Goal: Transaction & Acquisition: Purchase product/service

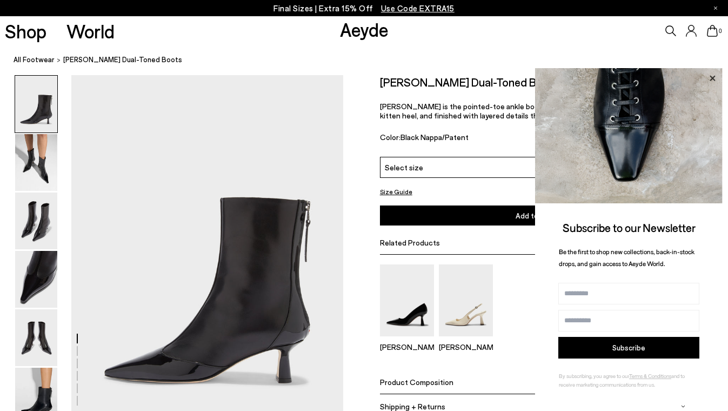
click at [713, 75] on icon at bounding box center [712, 78] width 14 height 14
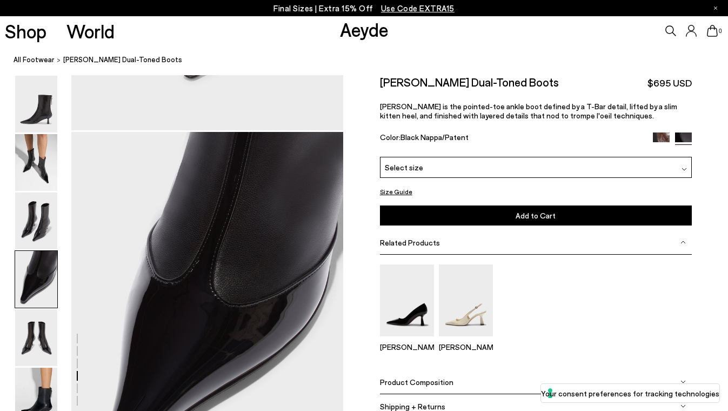
scroll to position [1037, 0]
click at [427, 169] on div "Select size" at bounding box center [536, 167] width 312 height 21
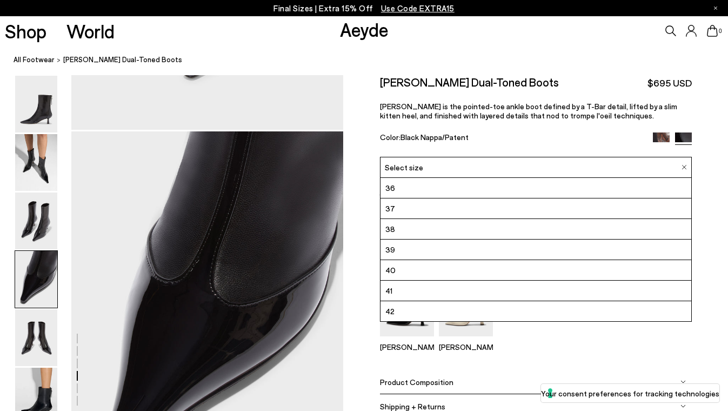
click at [427, 169] on div "Select size" at bounding box center [536, 167] width 312 height 21
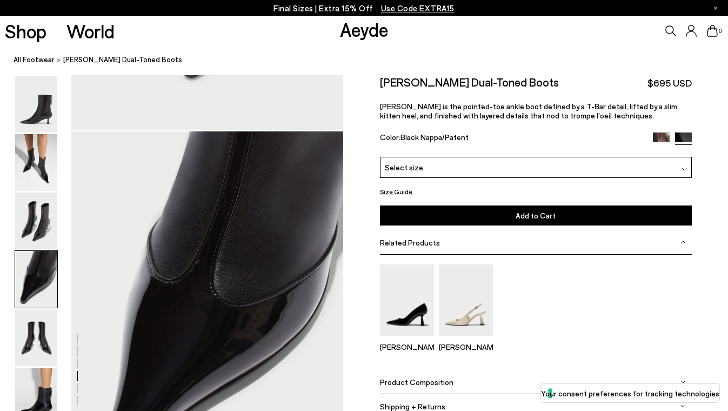
click at [664, 136] on img at bounding box center [661, 140] width 17 height 17
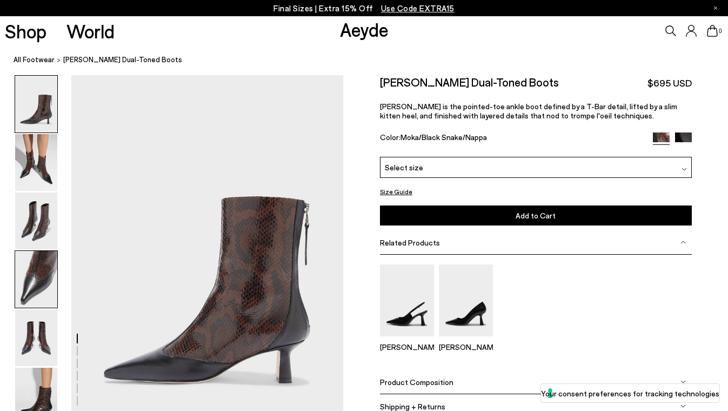
click at [35, 277] on img at bounding box center [36, 279] width 42 height 57
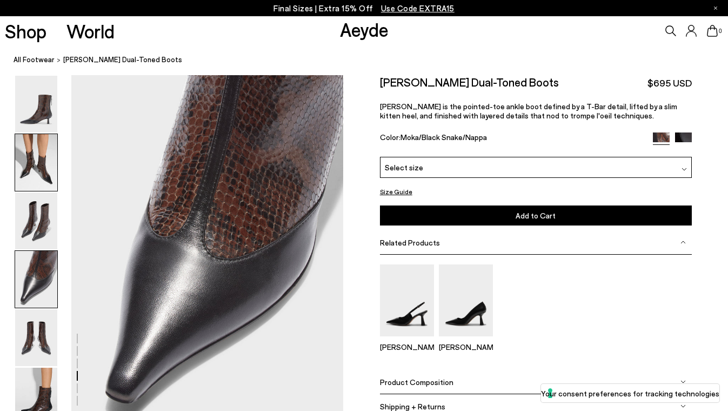
click at [48, 151] on img at bounding box center [36, 162] width 42 height 57
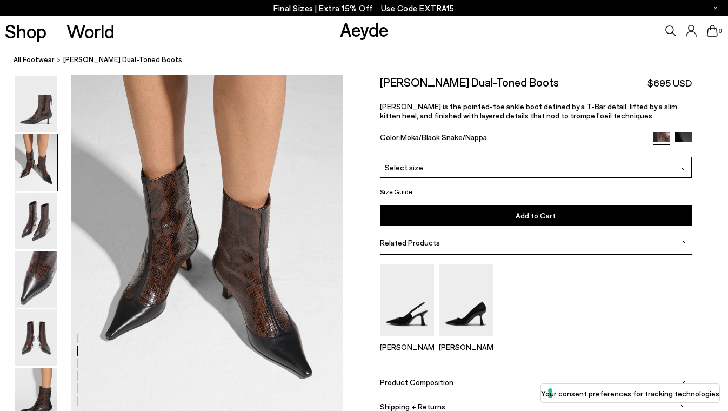
scroll to position [365, 0]
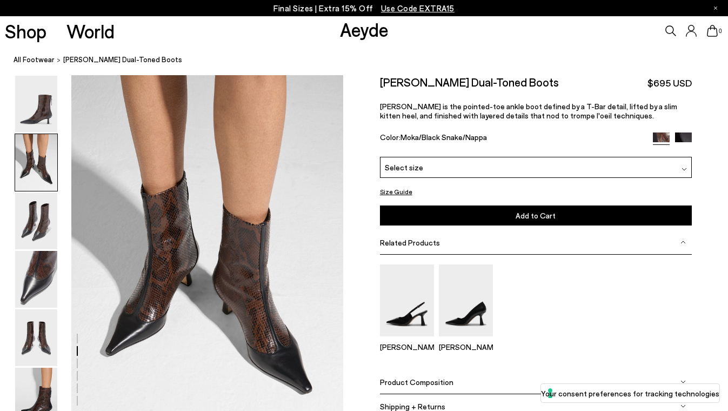
click at [457, 169] on div "Select size" at bounding box center [536, 167] width 312 height 21
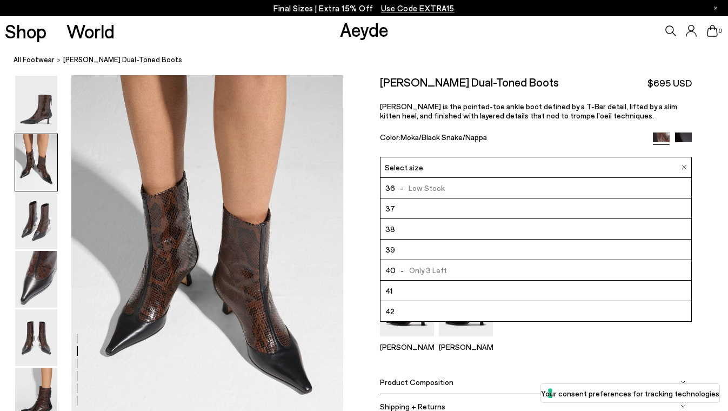
click at [498, 139] on div "Color: Moka/Black Snake/Nappa" at bounding box center [511, 138] width 263 height 12
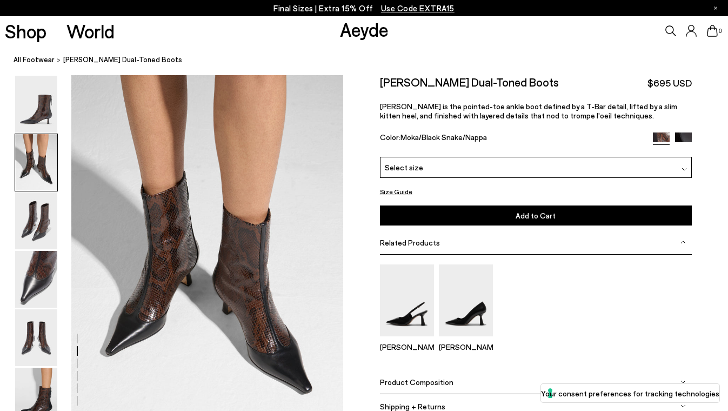
click at [688, 139] on img at bounding box center [683, 140] width 17 height 17
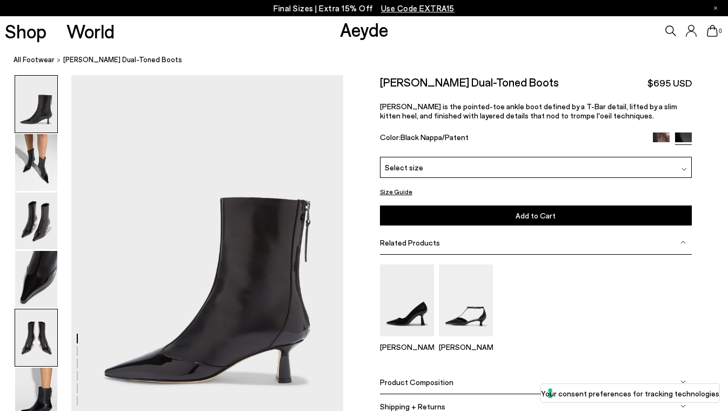
click at [39, 328] on img at bounding box center [36, 337] width 42 height 57
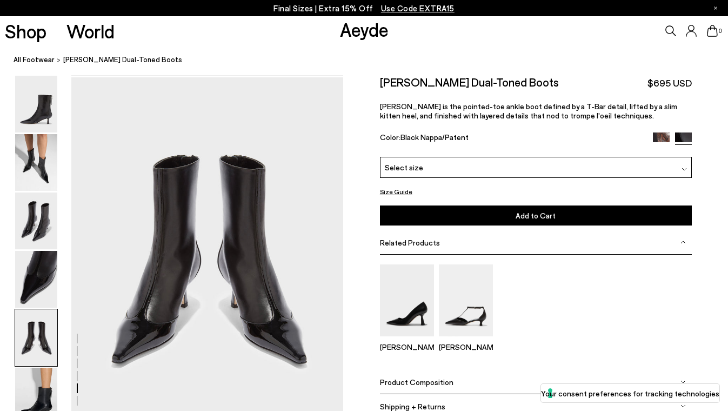
scroll to position [1459, 0]
